Goal: Task Accomplishment & Management: Complete application form

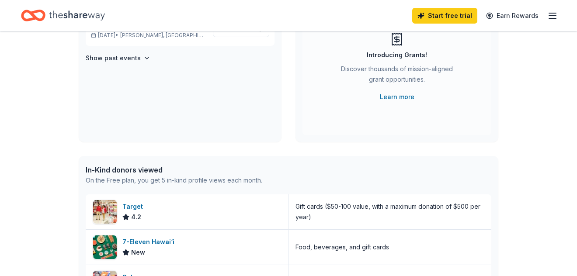
scroll to position [79, 0]
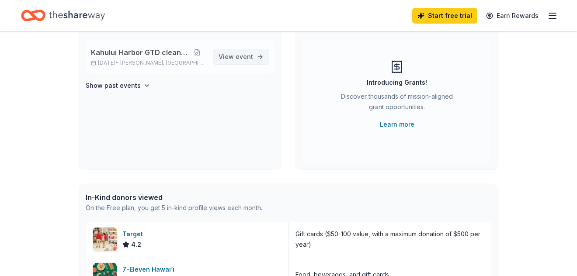
click at [231, 56] on span "View event" at bounding box center [236, 57] width 35 height 10
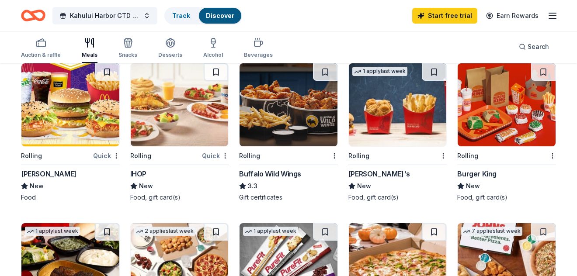
scroll to position [411, 0]
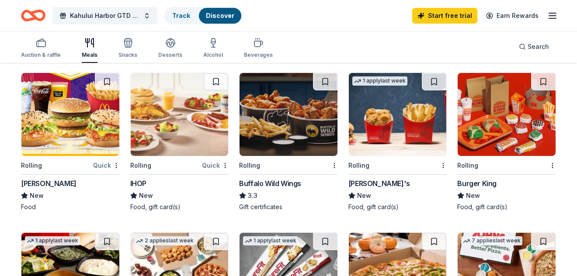
click at [470, 184] on div "Burger King" at bounding box center [476, 183] width 39 height 10
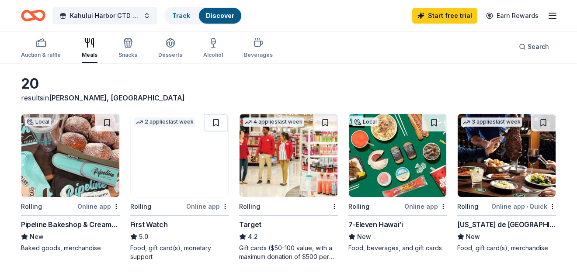
scroll to position [131, 0]
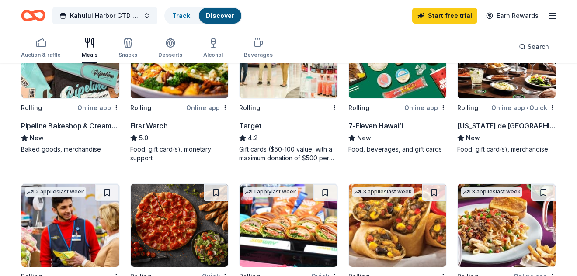
click at [249, 127] on div "Target" at bounding box center [250, 126] width 22 height 10
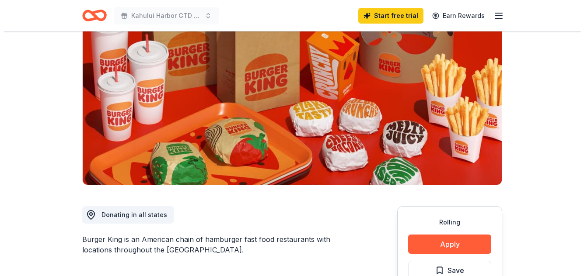
scroll to position [219, 0]
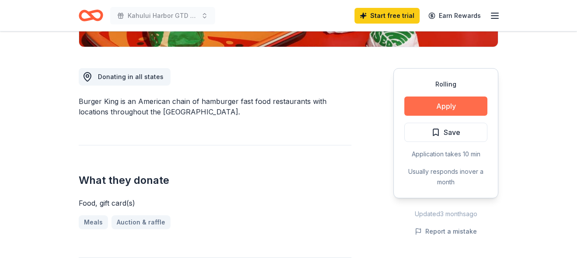
click at [422, 106] on button "Apply" at bounding box center [446, 106] width 83 height 19
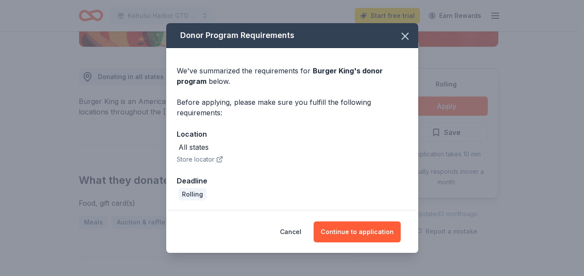
click at [202, 158] on button "Store locator" at bounding box center [200, 159] width 46 height 10
click at [355, 228] on button "Continue to application" at bounding box center [357, 232] width 87 height 21
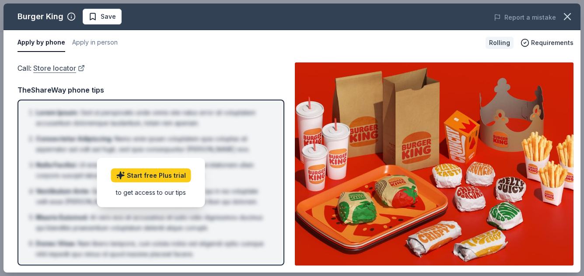
click at [56, 68] on link "Store locator" at bounding box center [59, 68] width 52 height 11
click at [569, 16] on icon "button" at bounding box center [567, 16] width 12 height 12
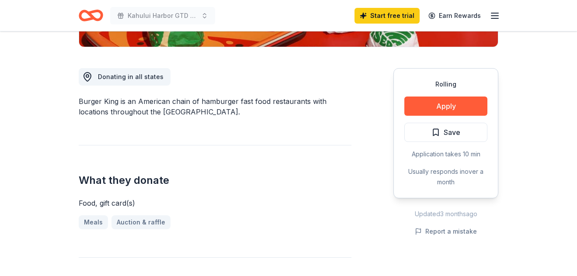
click at [130, 73] on span "Donating in all states" at bounding box center [131, 76] width 66 height 7
click at [447, 106] on button "Apply" at bounding box center [446, 106] width 83 height 19
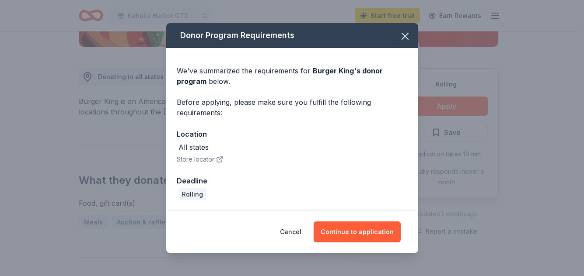
click at [202, 160] on button "Store locator" at bounding box center [200, 159] width 46 height 10
click at [405, 35] on icon "button" at bounding box center [405, 36] width 6 height 6
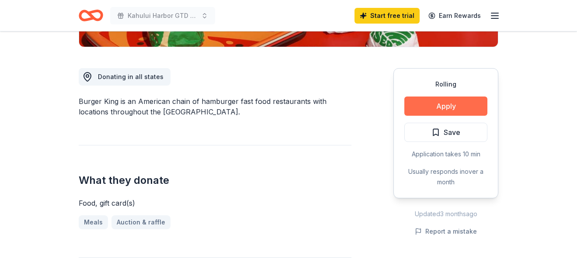
click at [427, 111] on button "Apply" at bounding box center [446, 106] width 83 height 19
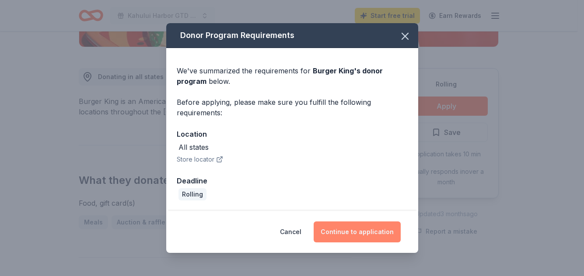
click at [349, 230] on button "Continue to application" at bounding box center [357, 232] width 87 height 21
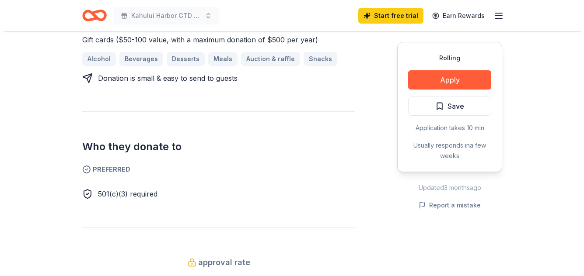
scroll to position [394, 0]
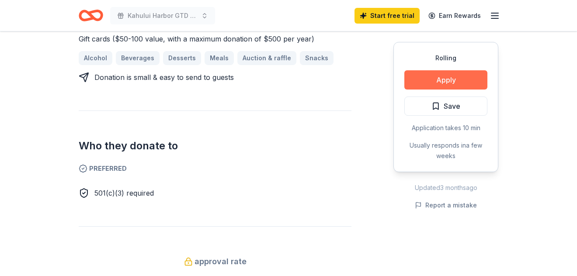
click at [442, 78] on button "Apply" at bounding box center [446, 79] width 83 height 19
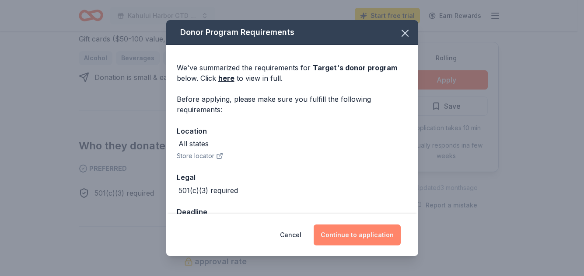
click at [351, 234] on button "Continue to application" at bounding box center [357, 235] width 87 height 21
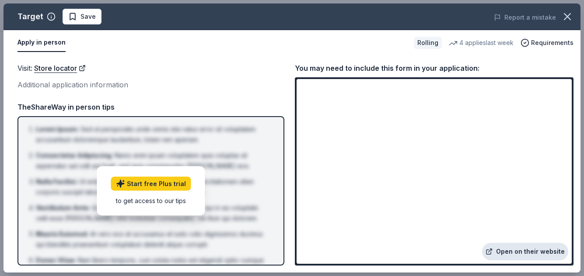
click at [522, 253] on link "Open on their website" at bounding box center [525, 251] width 86 height 17
click at [517, 252] on link "Open on their website" at bounding box center [525, 251] width 86 height 17
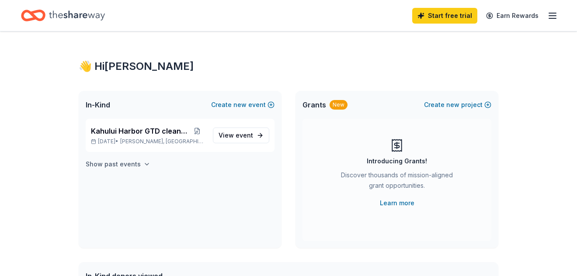
click at [143, 166] on icon "button" at bounding box center [146, 164] width 7 height 7
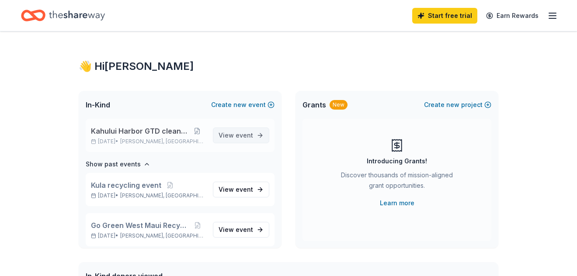
click at [227, 132] on span "View event" at bounding box center [236, 135] width 35 height 10
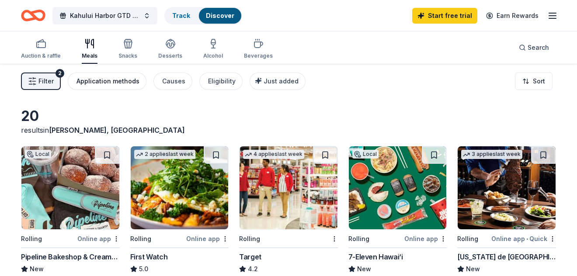
click at [88, 82] on div "Application methods" at bounding box center [108, 81] width 63 height 10
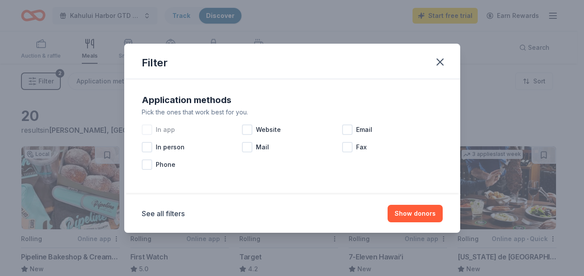
click at [151, 130] on div at bounding box center [147, 130] width 10 height 10
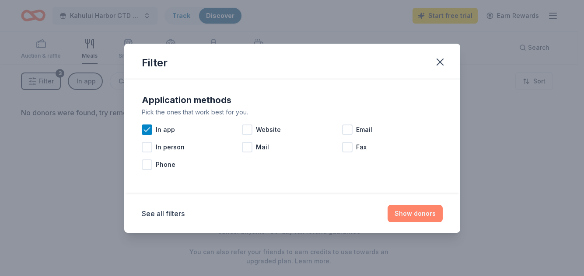
click at [407, 213] on button "Show donors" at bounding box center [415, 213] width 55 height 17
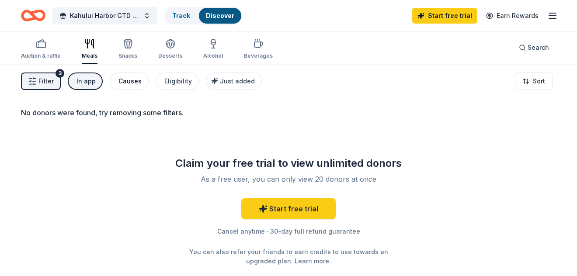
click at [128, 80] on div "Causes" at bounding box center [130, 81] width 23 height 10
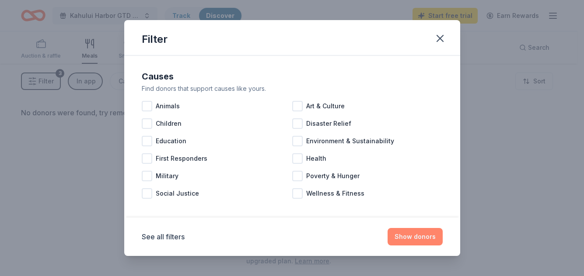
click at [423, 239] on button "Show donors" at bounding box center [415, 236] width 55 height 17
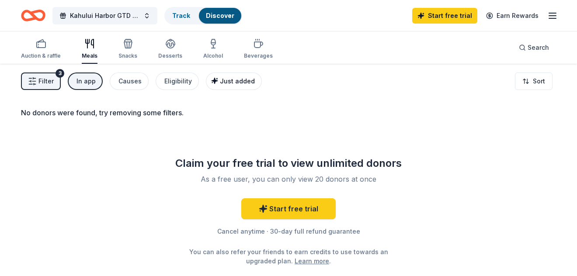
click at [236, 80] on span "Just added" at bounding box center [237, 80] width 35 height 7
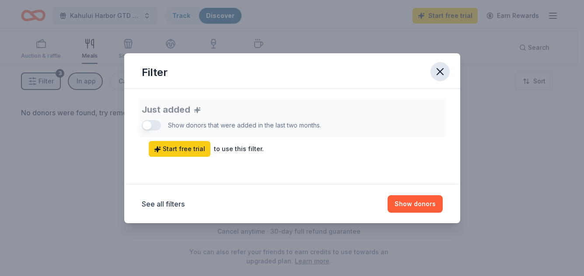
click at [438, 68] on icon "button" at bounding box center [440, 72] width 12 height 12
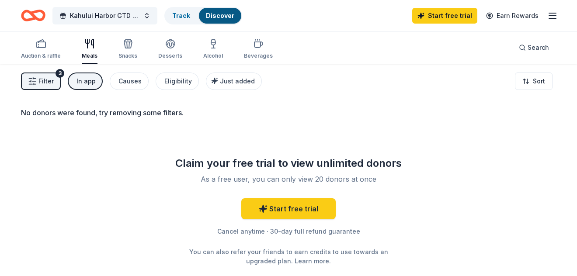
click at [553, 16] on line "button" at bounding box center [552, 16] width 7 height 0
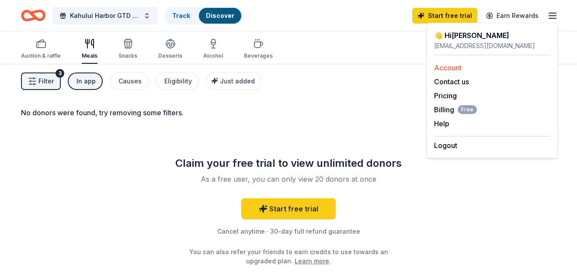
click at [447, 69] on link "Account" at bounding box center [448, 67] width 28 height 9
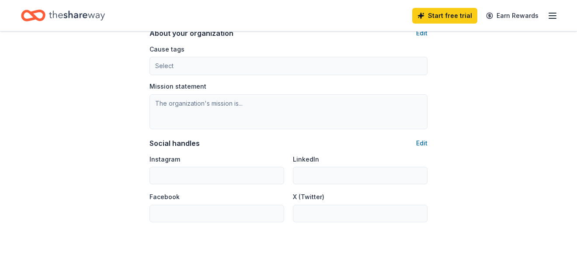
scroll to position [599, 0]
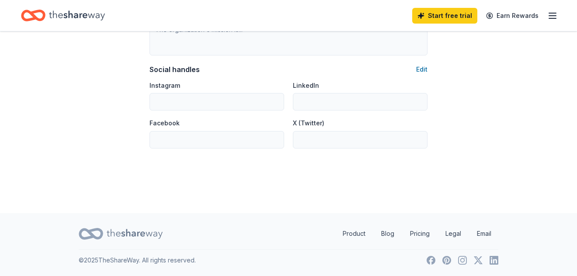
click at [552, 19] on icon "button" at bounding box center [553, 15] width 10 height 10
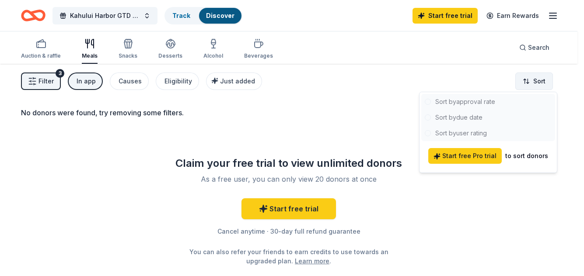
click at [536, 80] on html "Kahului Harbor GTD cleanup Track Discover Start free trial Earn Rewards Auction…" at bounding box center [292, 138] width 584 height 276
click at [180, 17] on html "Kahului Harbor GTD cleanup Track Discover Start free trial Earn Rewards Auction…" at bounding box center [292, 138] width 584 height 276
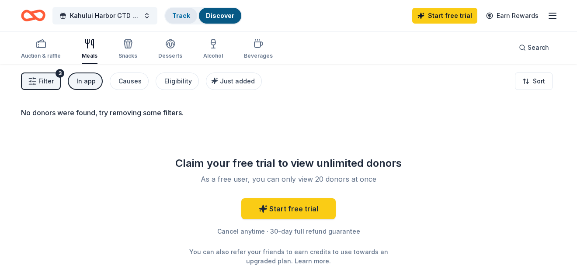
click at [180, 17] on link "Track" at bounding box center [181, 15] width 18 height 7
click at [112, 14] on span "Kahului Harbor GTD cleanup" at bounding box center [105, 15] width 70 height 10
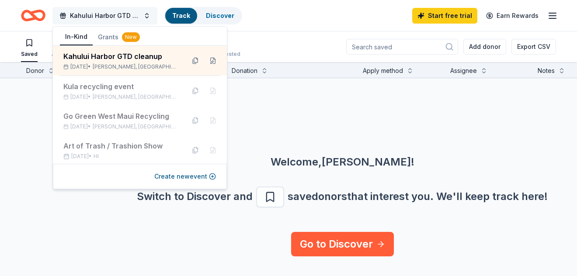
scroll to position [0, 0]
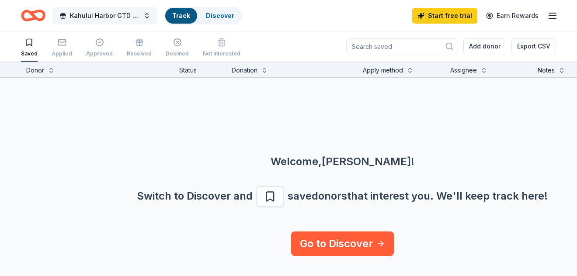
click at [112, 14] on span "Kahului Harbor GTD cleanup" at bounding box center [105, 15] width 70 height 10
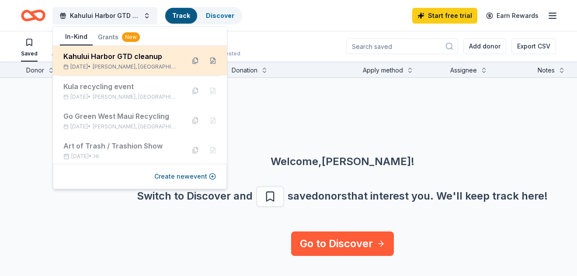
click at [113, 58] on div "Kahului Harbor GTD cleanup" at bounding box center [120, 56] width 115 height 10
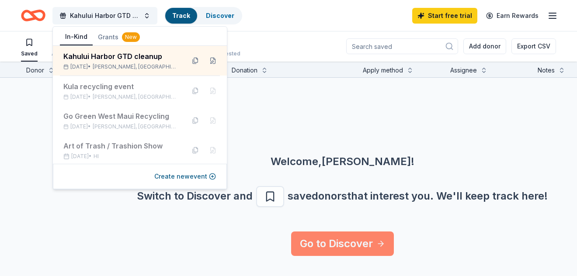
click at [339, 241] on link "Go to Discover" at bounding box center [342, 244] width 103 height 24
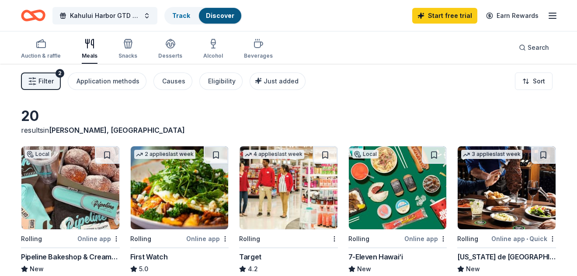
scroll to position [0, 0]
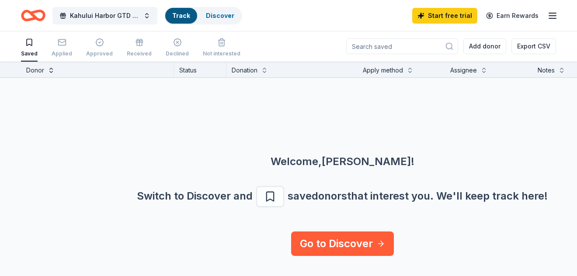
click at [49, 73] on button at bounding box center [51, 69] width 7 height 9
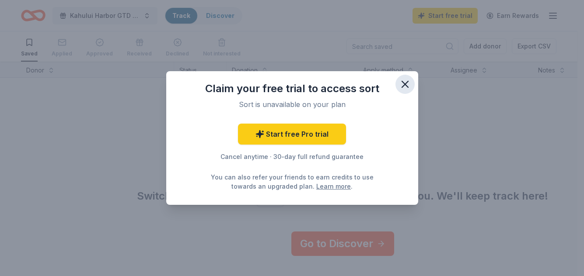
click at [405, 84] on icon "button" at bounding box center [405, 84] width 6 height 6
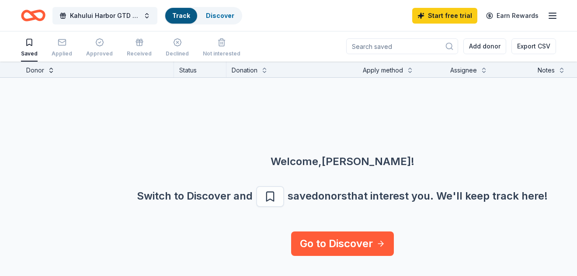
click at [50, 73] on button at bounding box center [51, 69] width 7 height 9
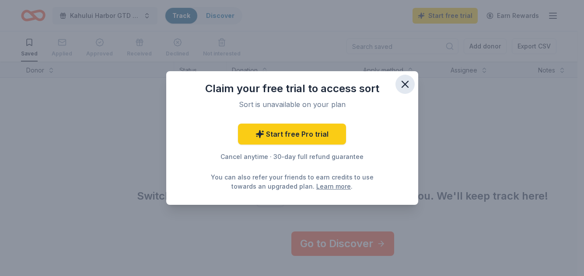
click at [404, 87] on icon "button" at bounding box center [405, 84] width 12 height 12
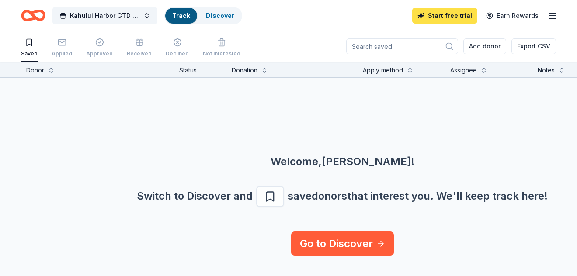
click at [448, 12] on link "Start free trial" at bounding box center [444, 16] width 65 height 16
click at [445, 18] on link "Start free trial" at bounding box center [444, 16] width 65 height 16
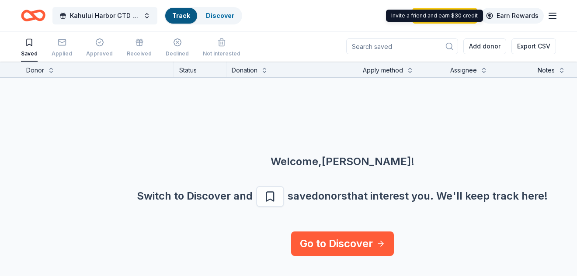
click at [521, 14] on link "Earn Rewards" at bounding box center [512, 16] width 63 height 16
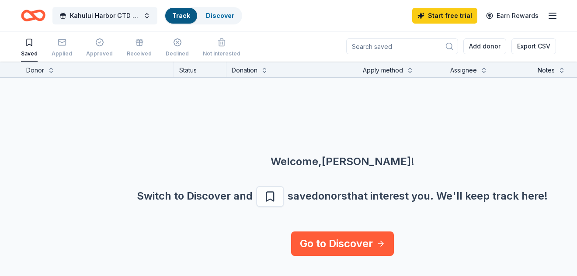
click at [554, 12] on icon "button" at bounding box center [553, 15] width 10 height 10
click at [96, 51] on div "Approved" at bounding box center [99, 53] width 27 height 7
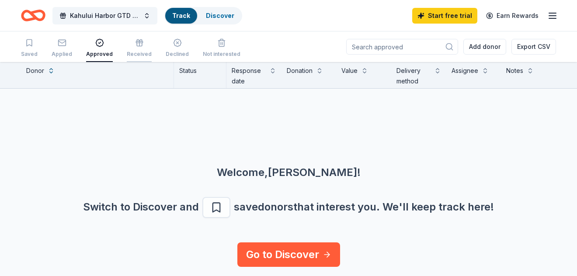
click at [130, 52] on div "Received" at bounding box center [139, 54] width 25 height 7
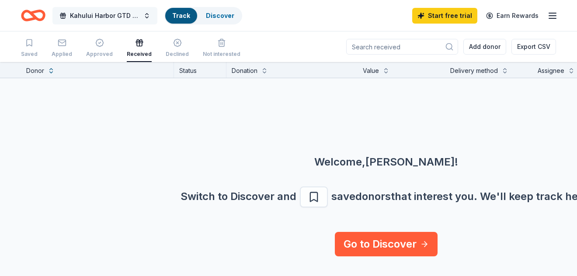
click at [85, 16] on span "Kahului Harbor GTD cleanup" at bounding box center [105, 15] width 70 height 10
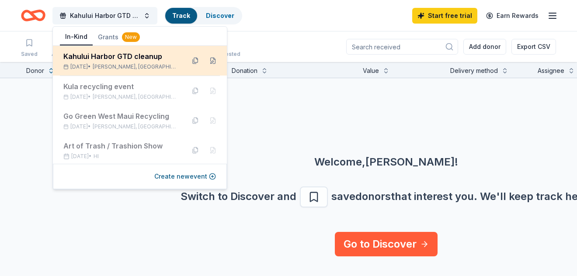
click at [83, 59] on div "Kahului Harbor GTD cleanup" at bounding box center [120, 56] width 115 height 10
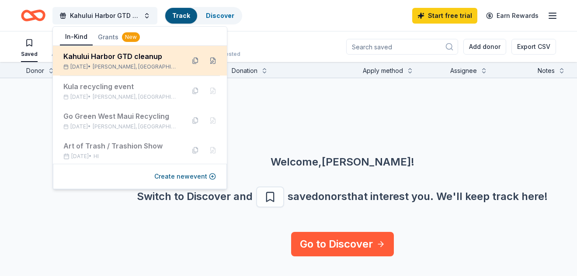
click at [83, 59] on div "Kahului Harbor GTD cleanup" at bounding box center [120, 56] width 115 height 10
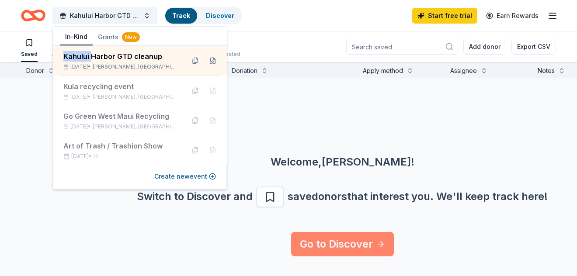
click at [315, 240] on link "Go to Discover" at bounding box center [342, 244] width 103 height 24
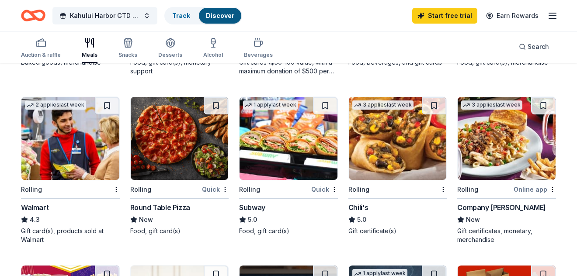
scroll to position [219, 0]
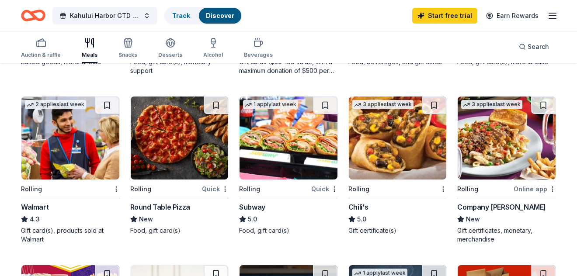
click at [248, 207] on div "Subway" at bounding box center [252, 207] width 26 height 10
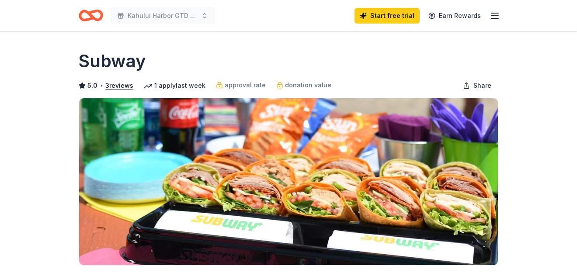
click at [179, 83] on div "1 apply last week" at bounding box center [175, 85] width 62 height 10
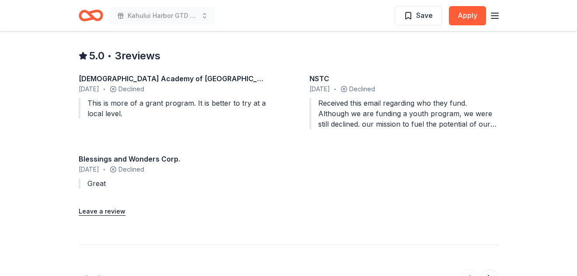
scroll to position [787, 0]
